Goal: Find specific page/section: Find specific page/section

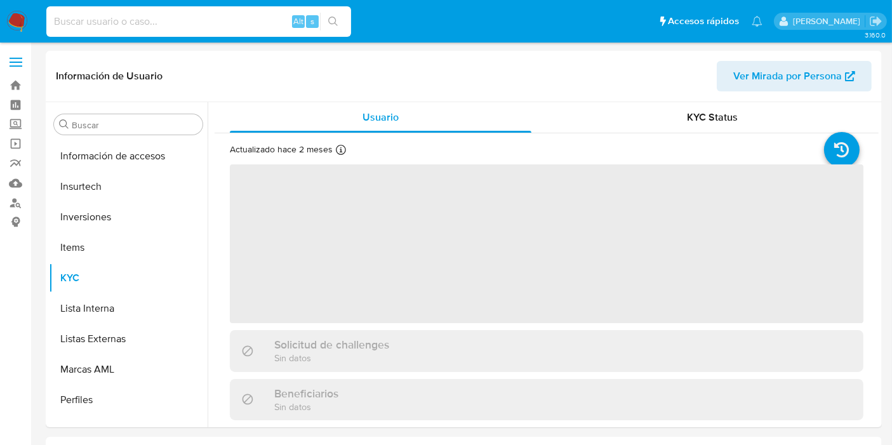
click at [92, 23] on input at bounding box center [198, 21] width 305 height 17
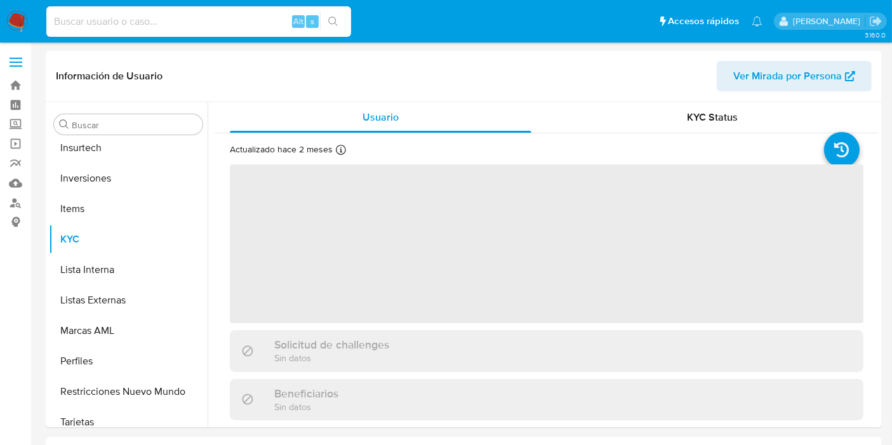
scroll to position [597, 0]
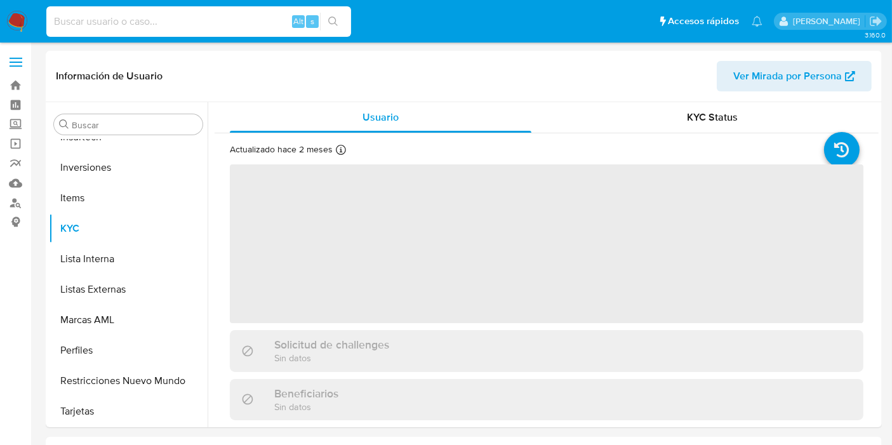
select select "10"
paste input "[EMAIL_ADDRESS][DOMAIN_NAME]"
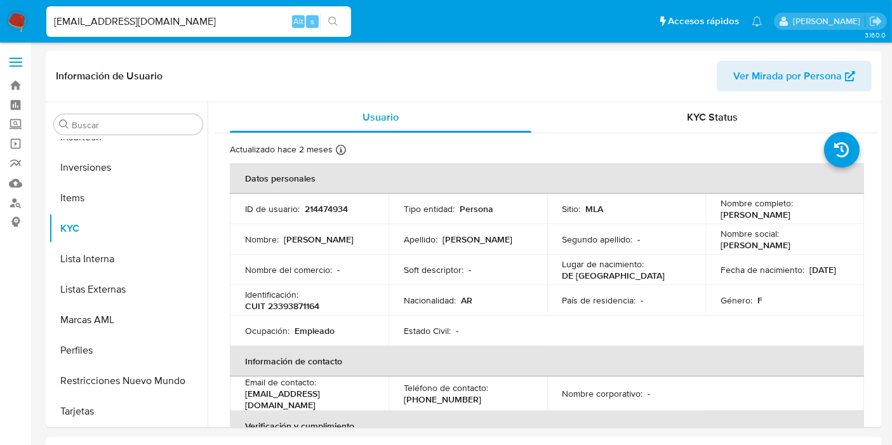
click at [330, 23] on icon "search-icon" at bounding box center [333, 22] width 10 height 10
click at [331, 18] on icon "search-icon" at bounding box center [333, 22] width 10 height 10
click at [227, 24] on input "[EMAIL_ADDRESS][DOMAIN_NAME]" at bounding box center [198, 21] width 305 height 17
click at [326, 22] on button "search-icon" at bounding box center [333, 22] width 26 height 18
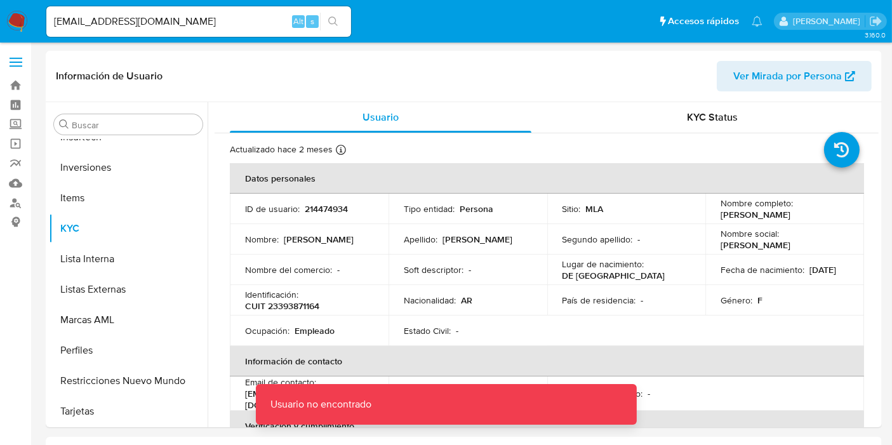
click at [232, 31] on div "[EMAIL_ADDRESS][DOMAIN_NAME] Alt s" at bounding box center [198, 21] width 305 height 30
click at [229, 22] on input "[EMAIL_ADDRESS][DOMAIN_NAME]" at bounding box center [198, 21] width 305 height 17
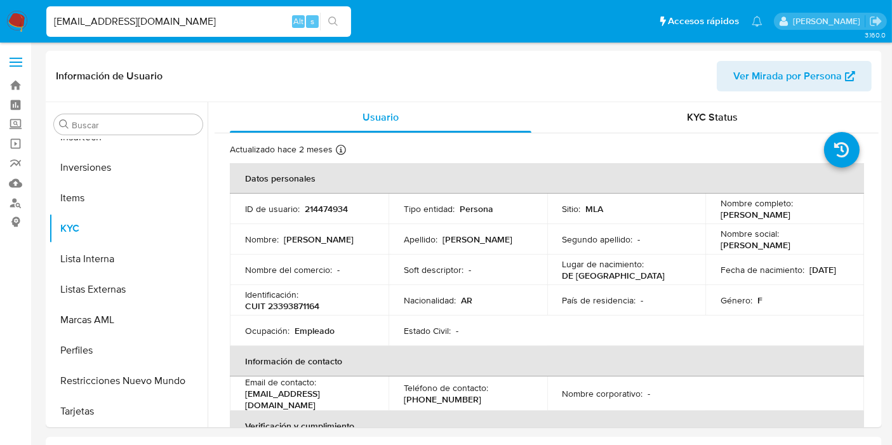
type input "[EMAIL_ADDRESS][DOMAIN_NAME]"
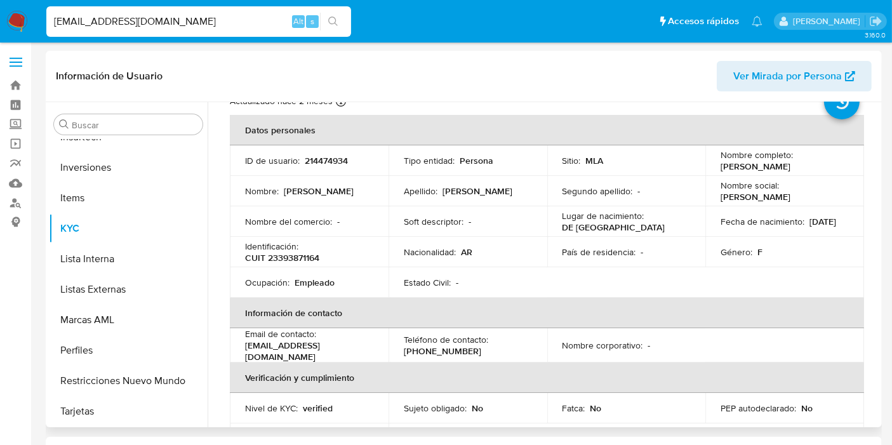
scroll to position [70, 0]
